Goal: Information Seeking & Learning: Learn about a topic

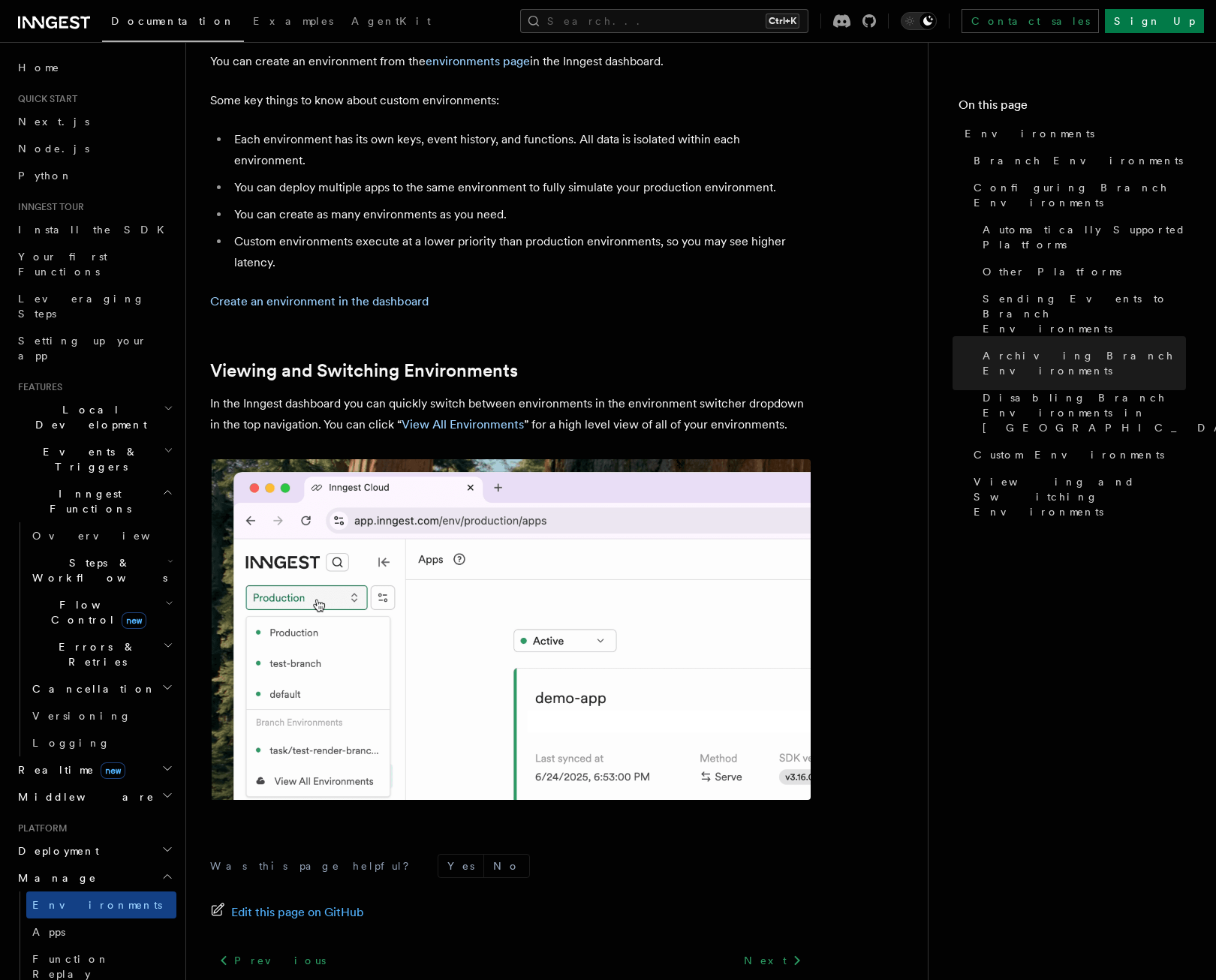
scroll to position [3246, 0]
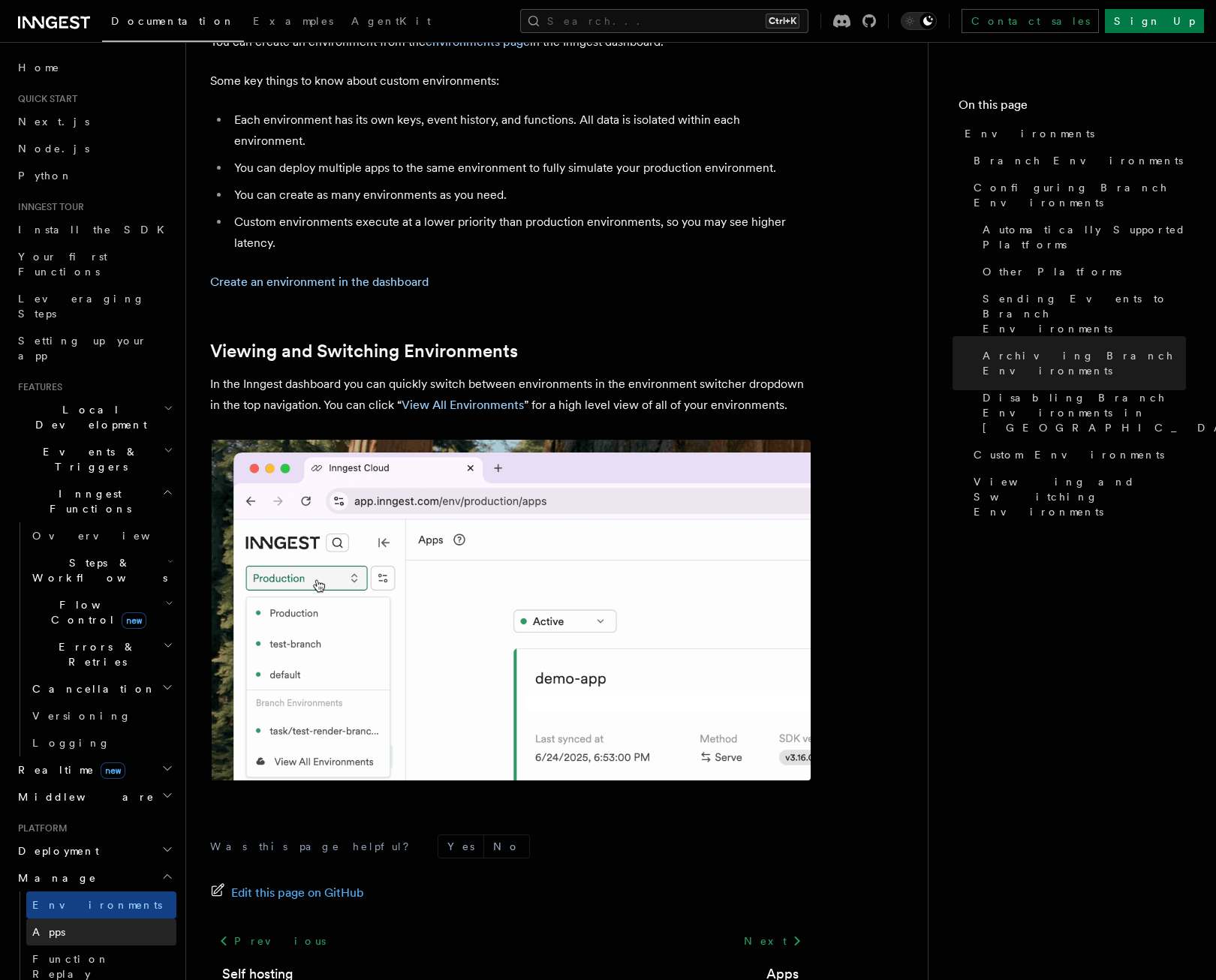
click at [68, 919] on link "Apps" at bounding box center [101, 932] width 150 height 27
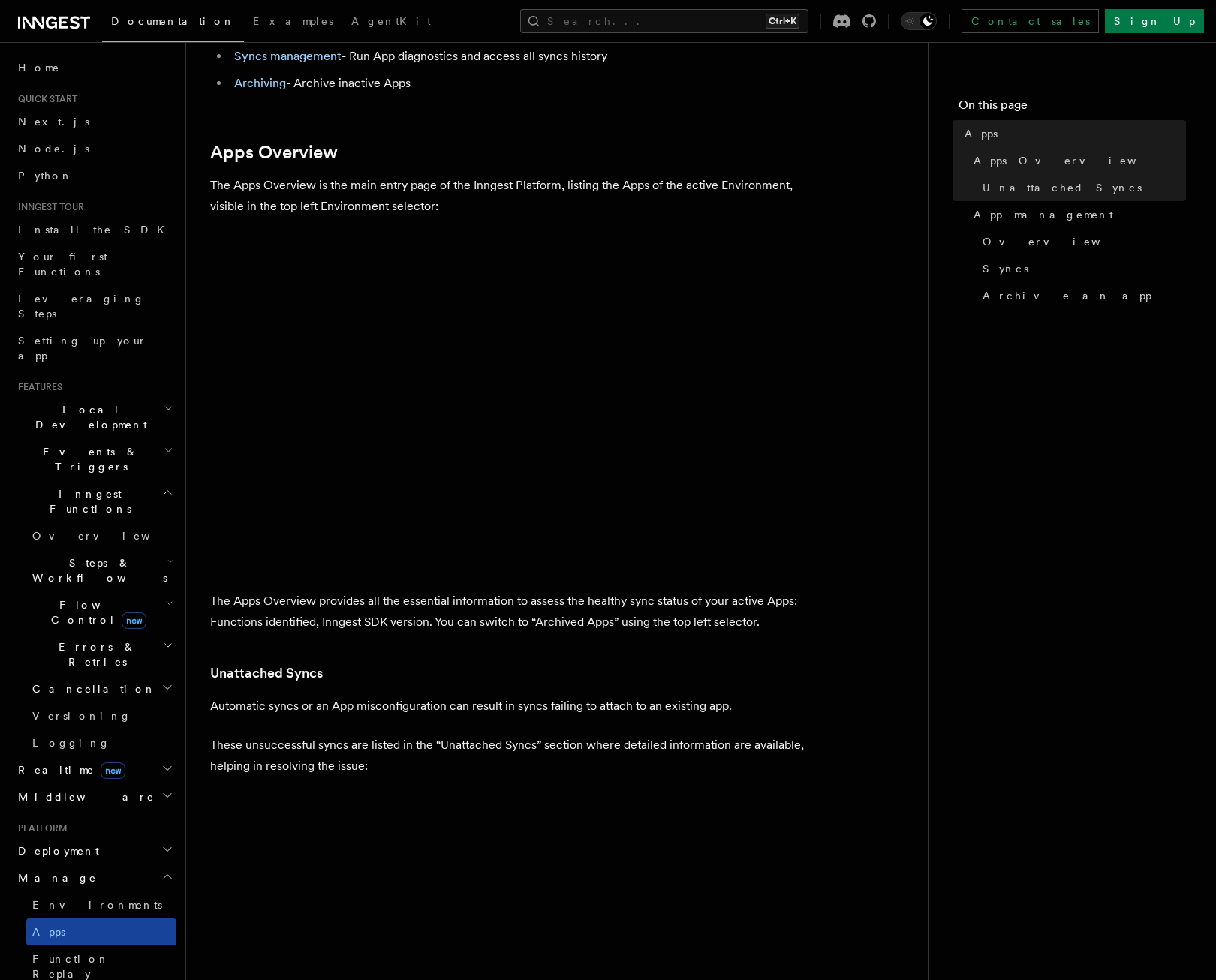
scroll to position [225, 0]
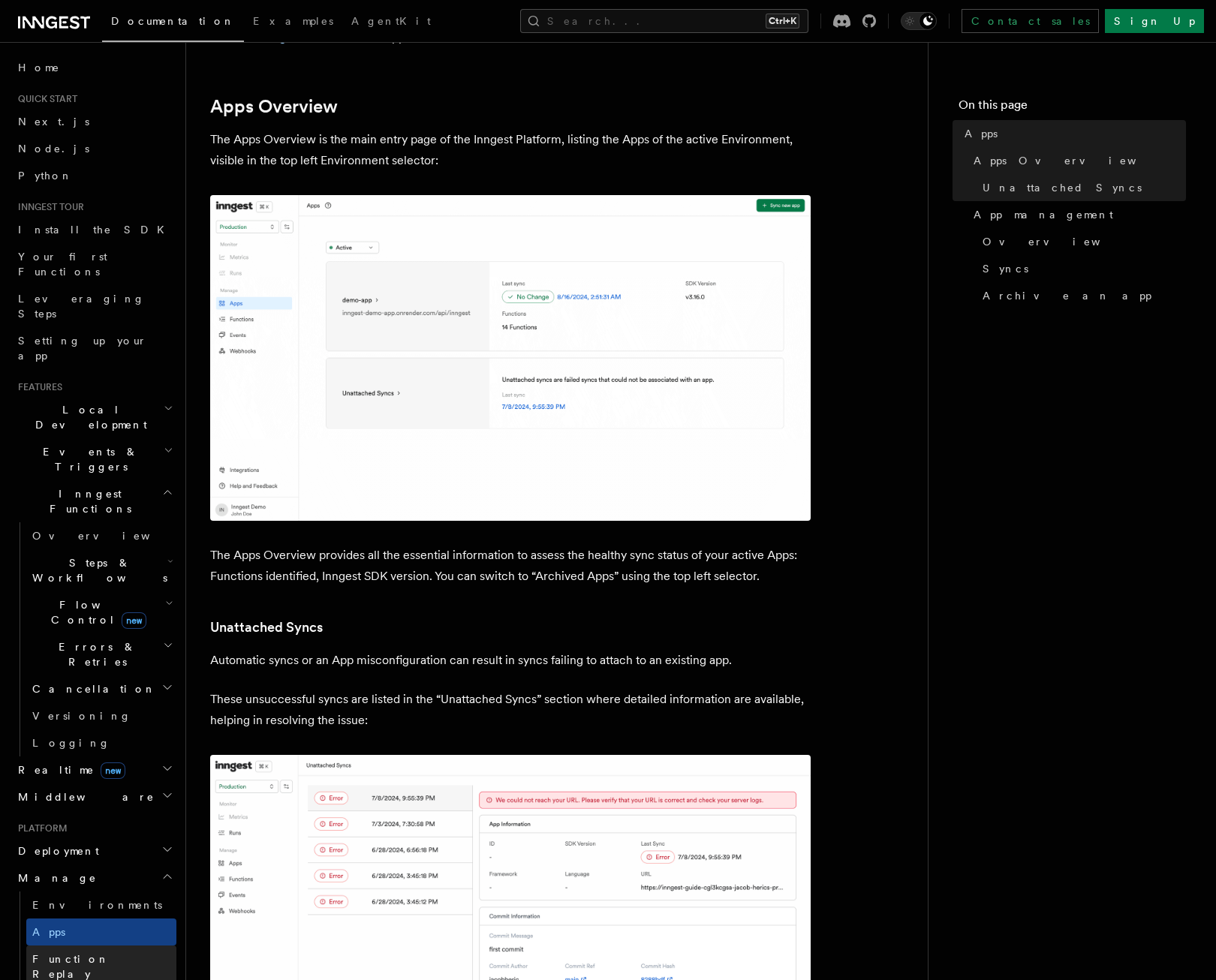
click at [97, 952] on span "Function Replay" at bounding box center [104, 967] width 144 height 30
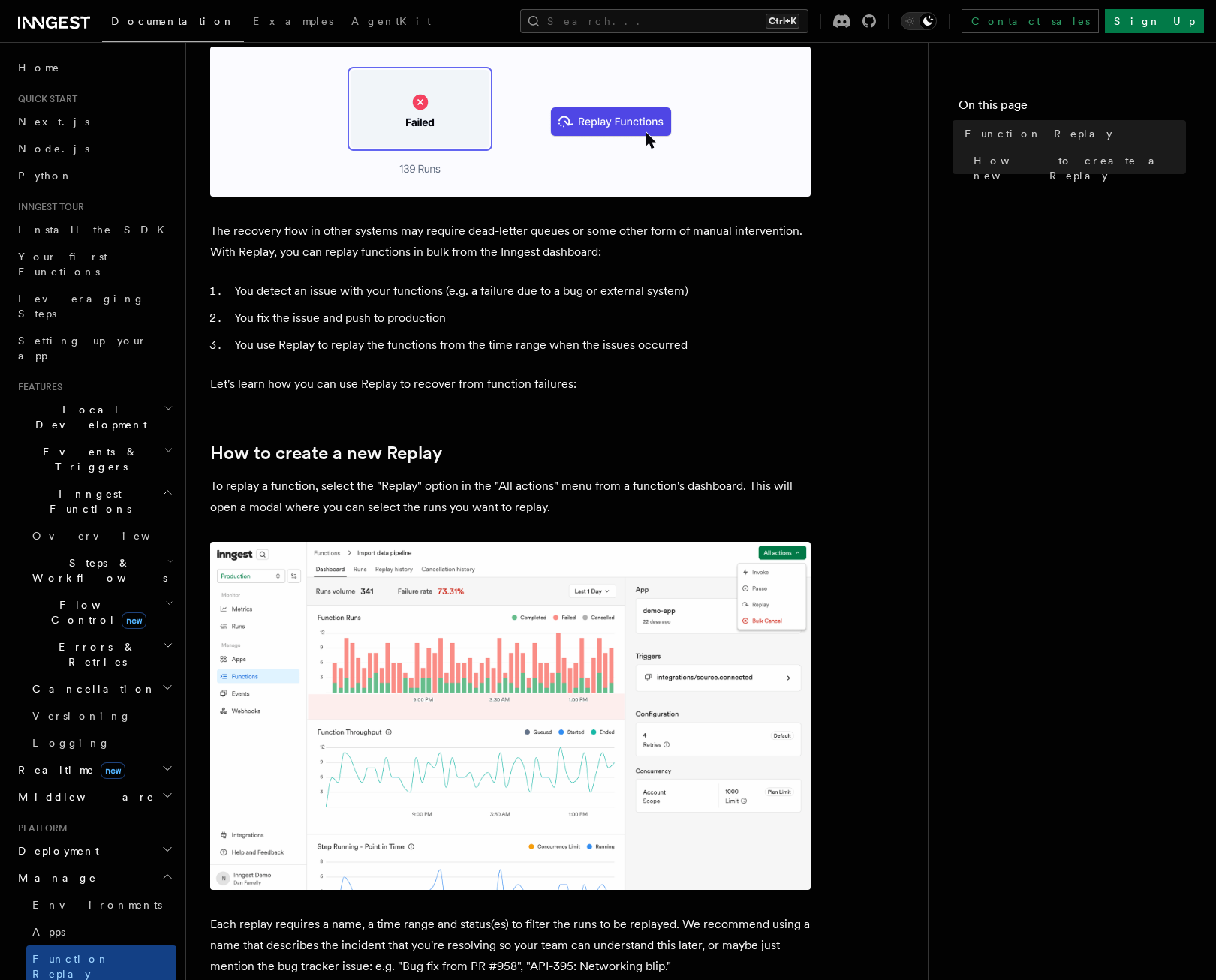
scroll to position [225, 0]
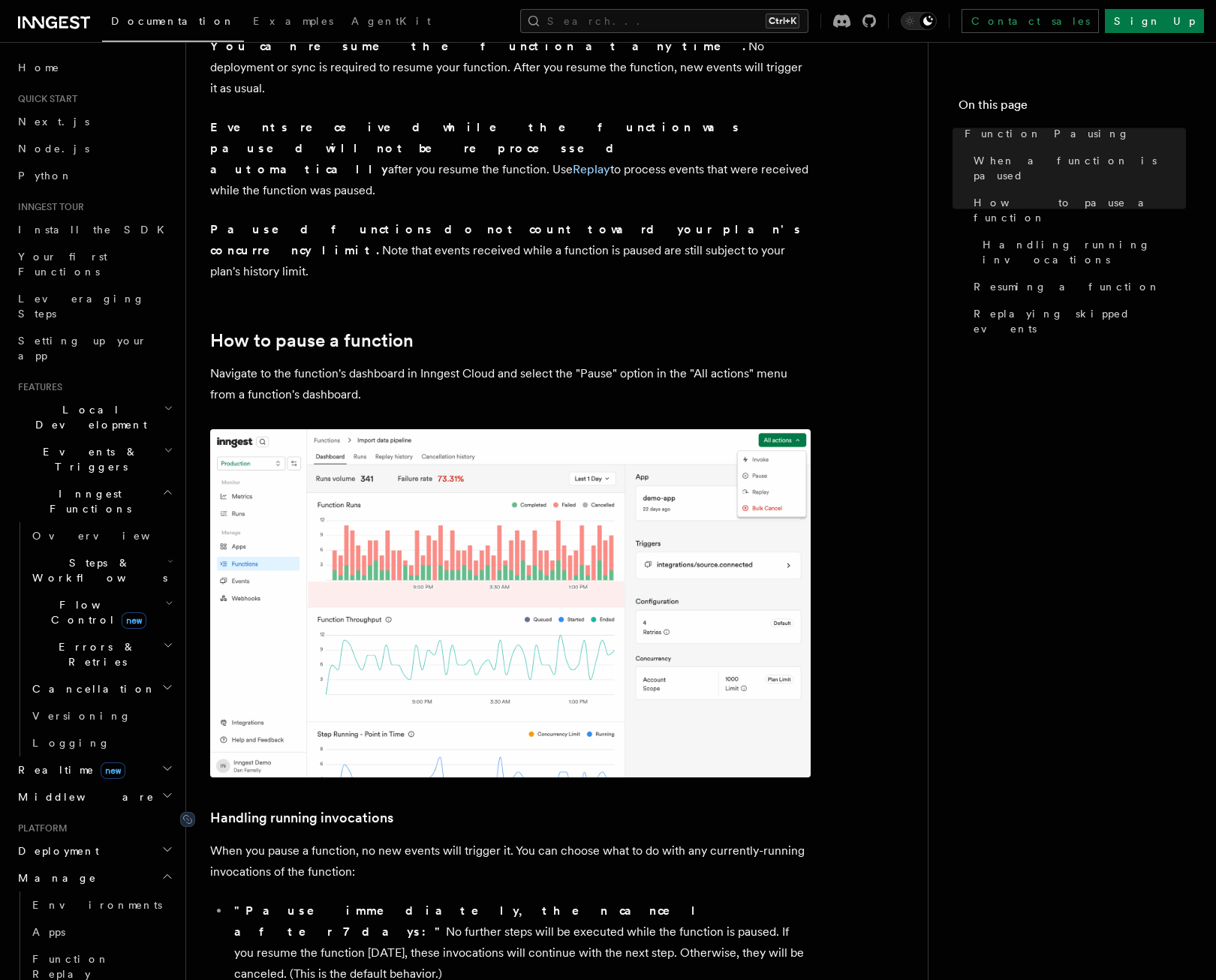
scroll to position [376, 0]
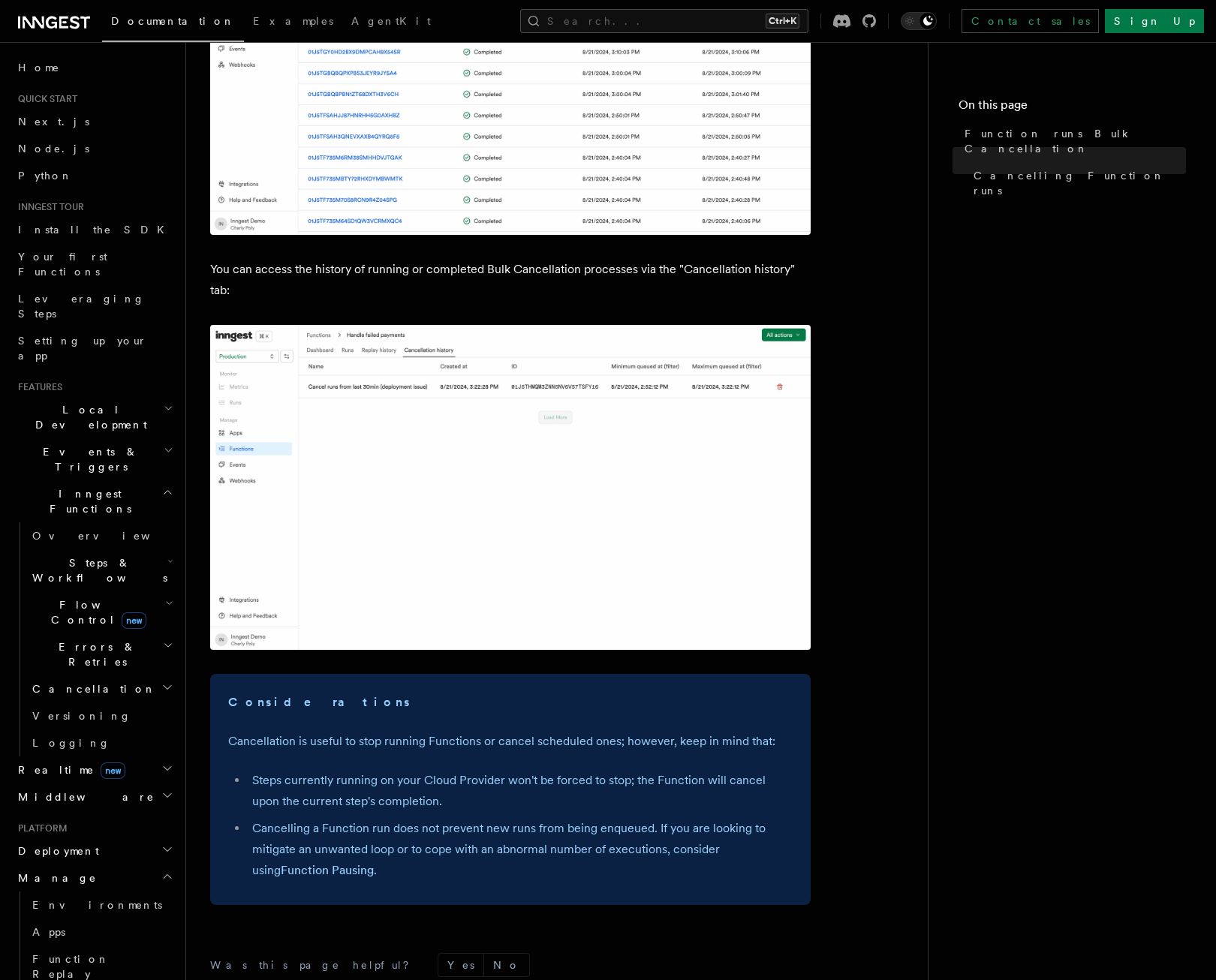
scroll to position [1276, 0]
